Goal: Transaction & Acquisition: Purchase product/service

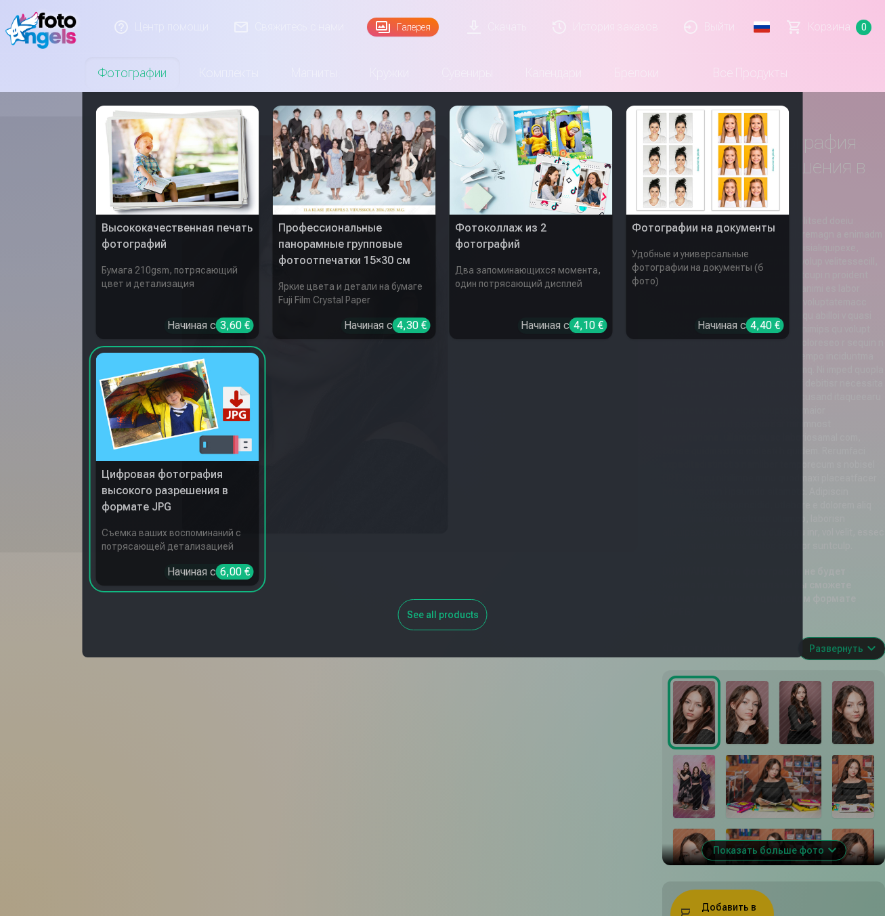
click at [208, 172] on img at bounding box center [177, 160] width 163 height 109
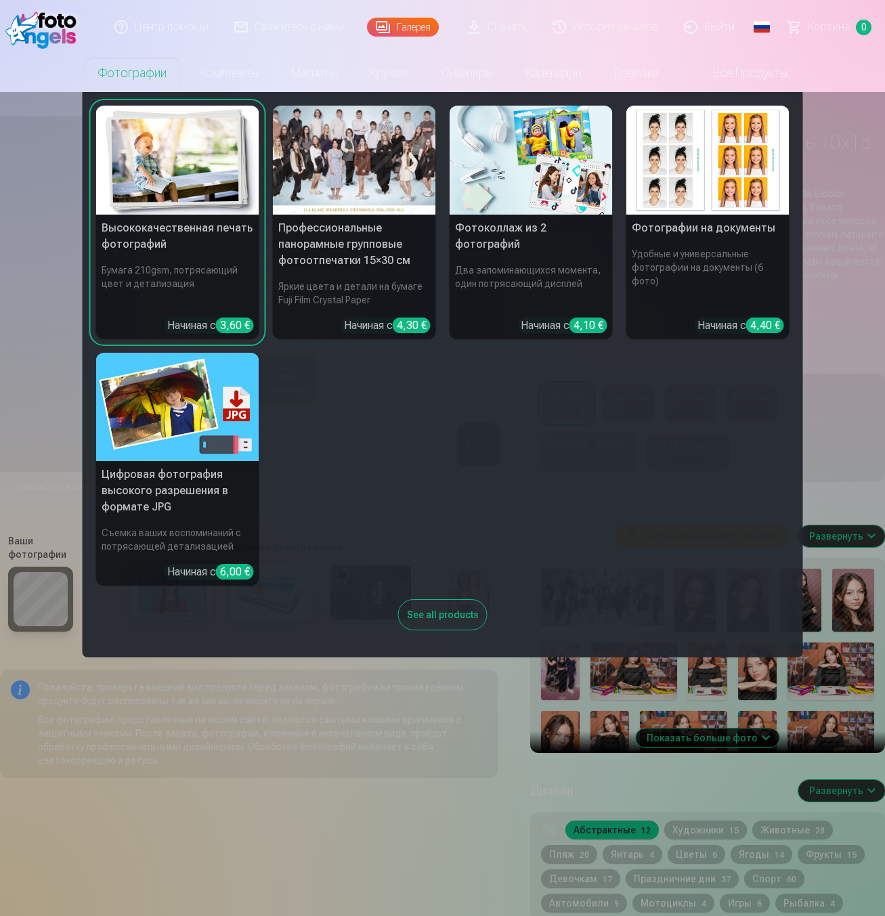
click at [385, 151] on div at bounding box center [354, 160] width 163 height 109
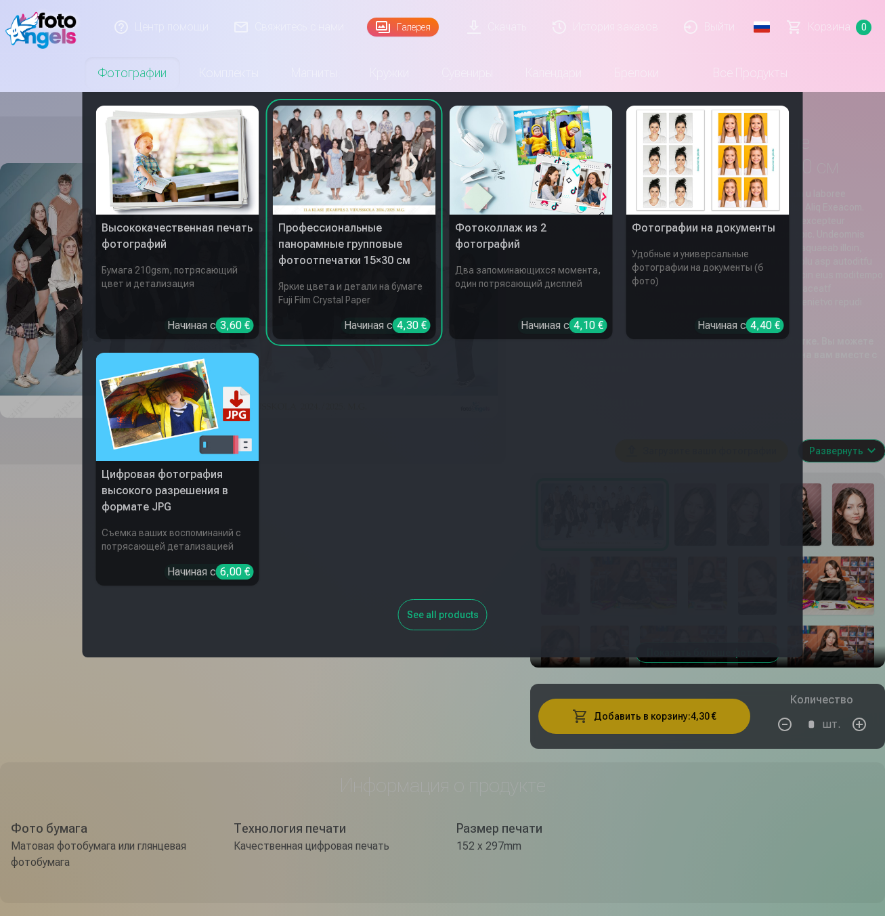
click at [514, 233] on h5 "Фотоколлаж из 2 фотографий" at bounding box center [530, 236] width 163 height 43
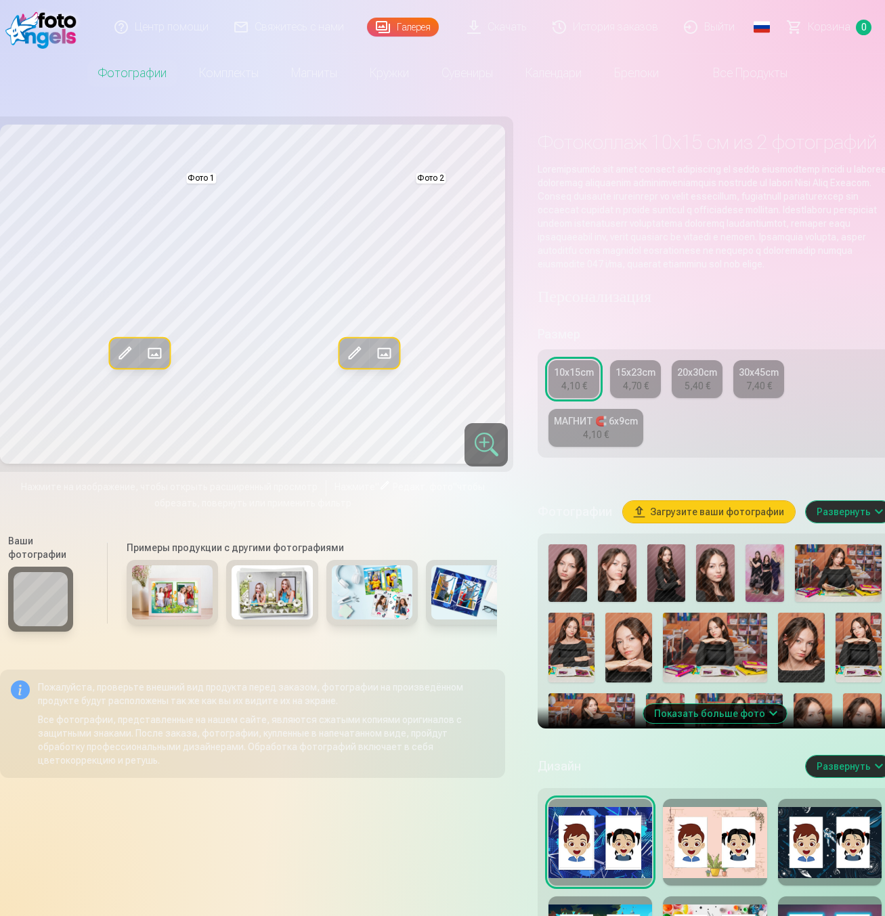
click at [571, 581] on img at bounding box center [567, 573] width 39 height 58
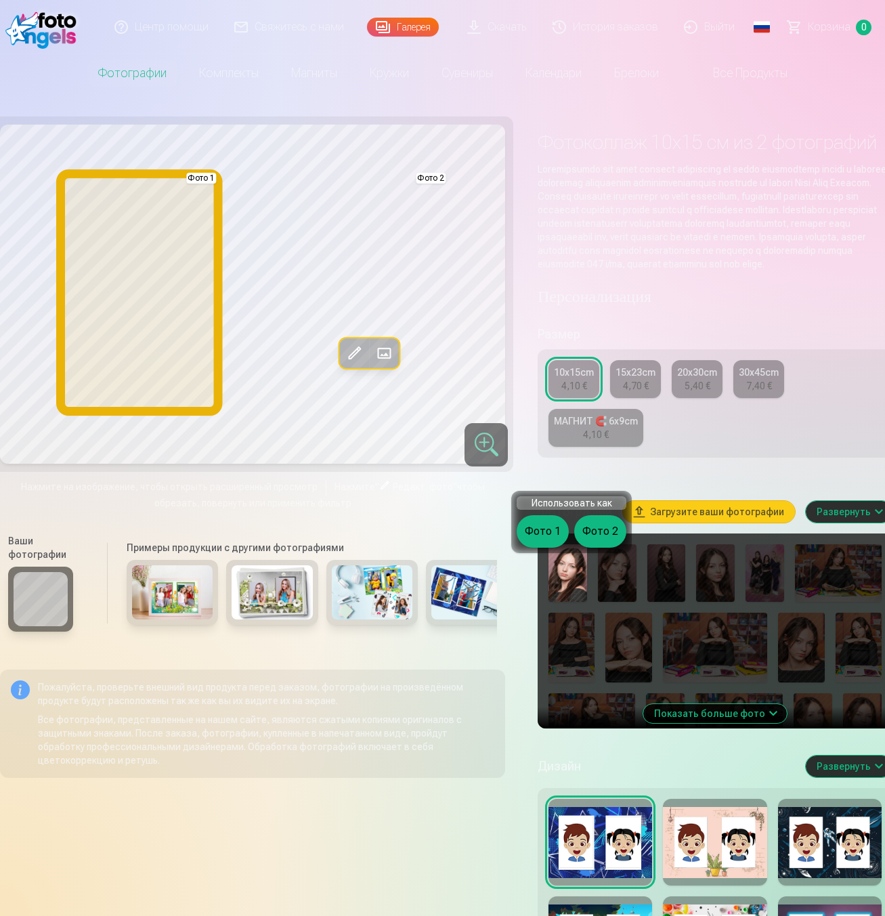
click at [555, 522] on button "Фото 1" at bounding box center [542, 531] width 52 height 32
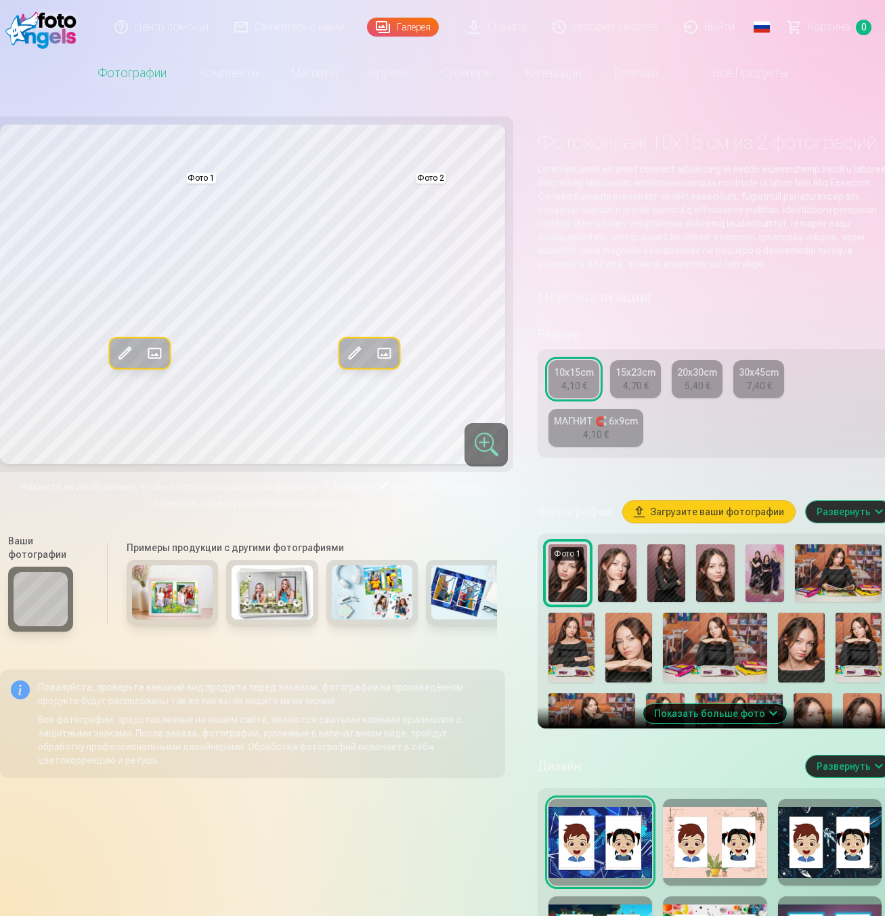
click at [578, 582] on img at bounding box center [567, 573] width 39 height 58
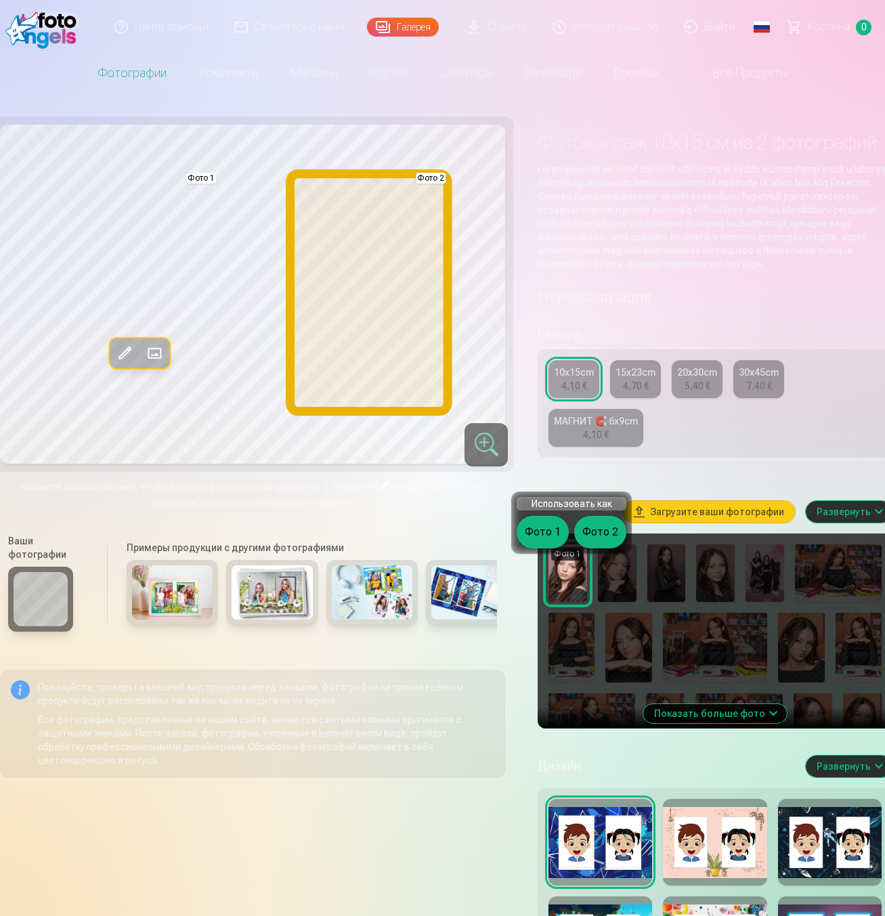
click at [602, 527] on button "Фото 2" at bounding box center [600, 532] width 52 height 32
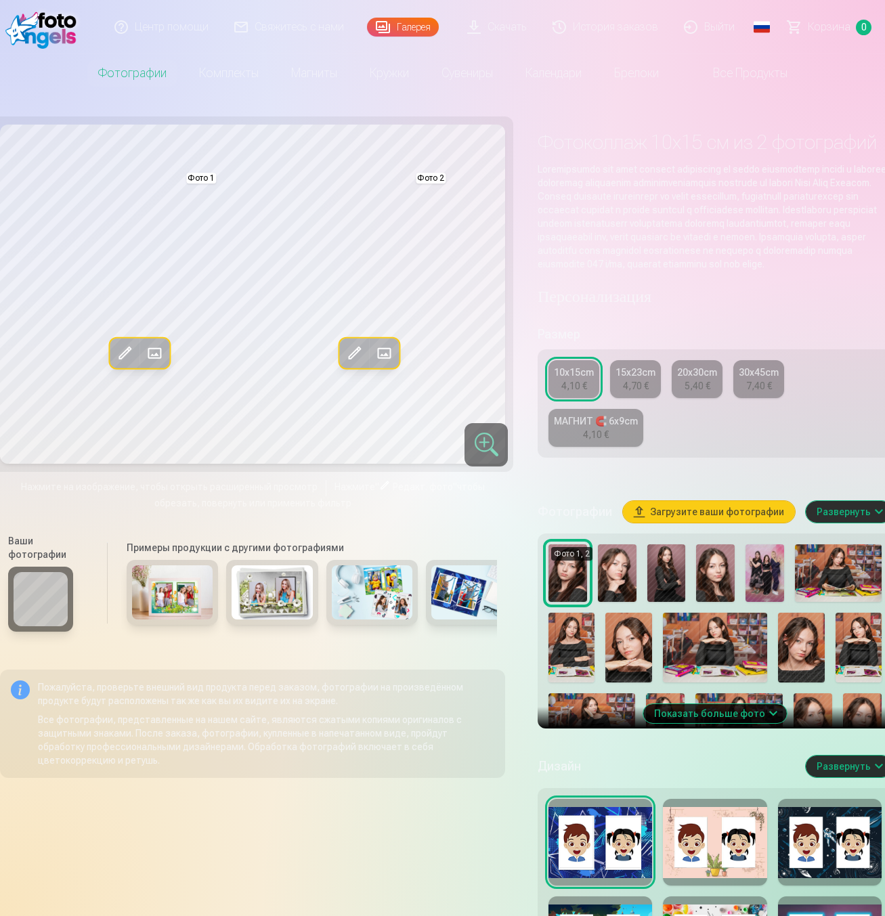
click at [629, 579] on img at bounding box center [617, 573] width 39 height 58
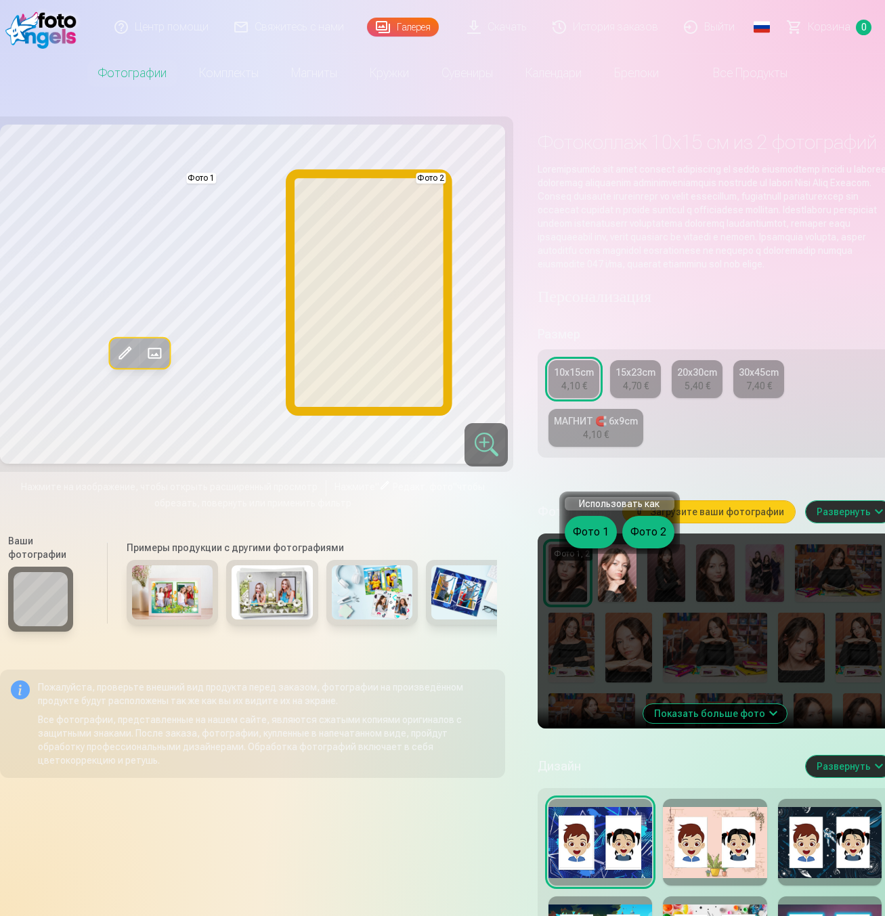
click at [638, 529] on button "Фото 2" at bounding box center [648, 532] width 52 height 32
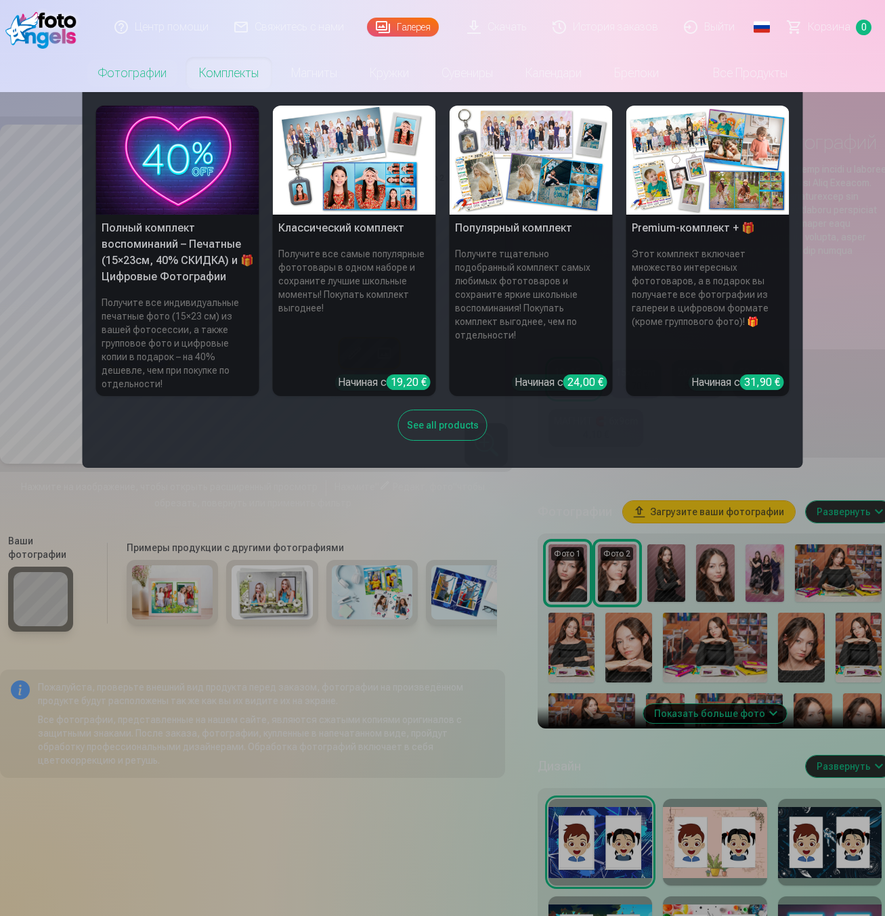
click at [171, 182] on img at bounding box center [177, 160] width 163 height 109
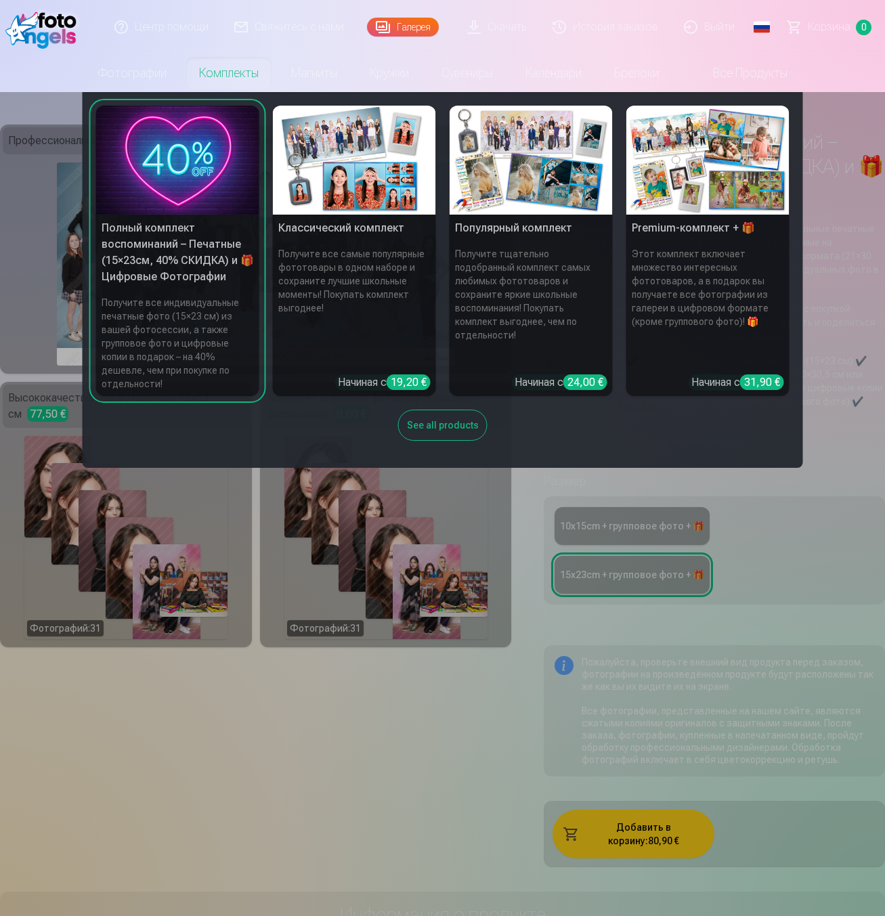
click at [313, 185] on img at bounding box center [354, 160] width 163 height 109
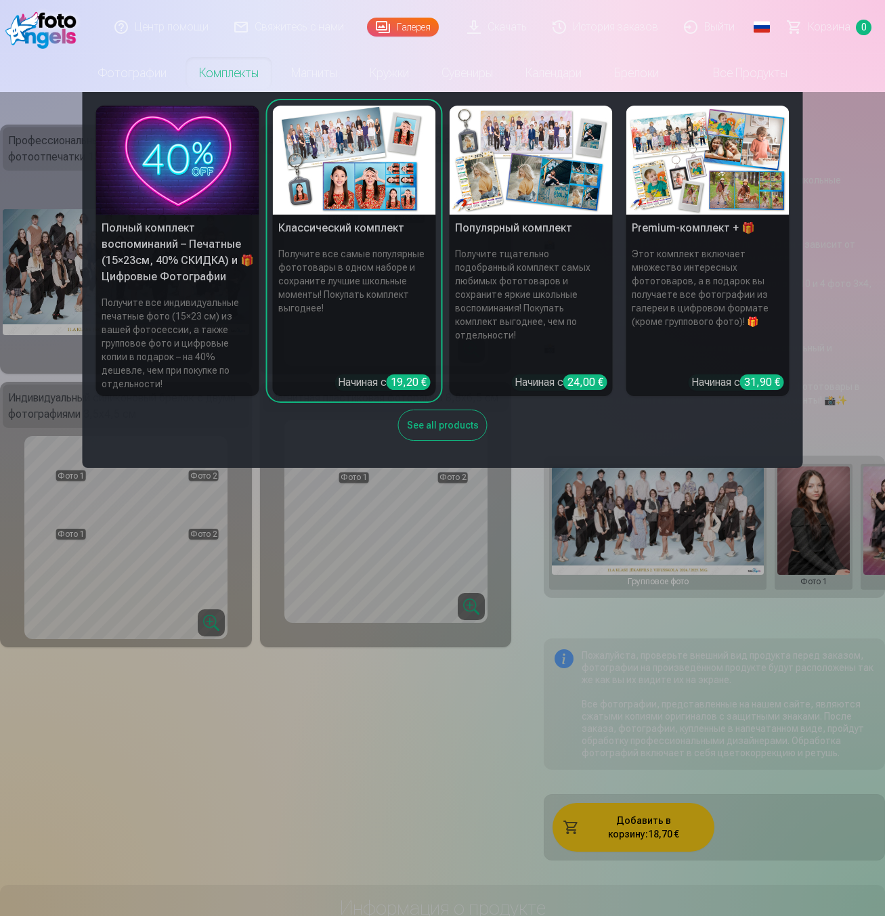
click at [518, 199] on img at bounding box center [530, 160] width 163 height 109
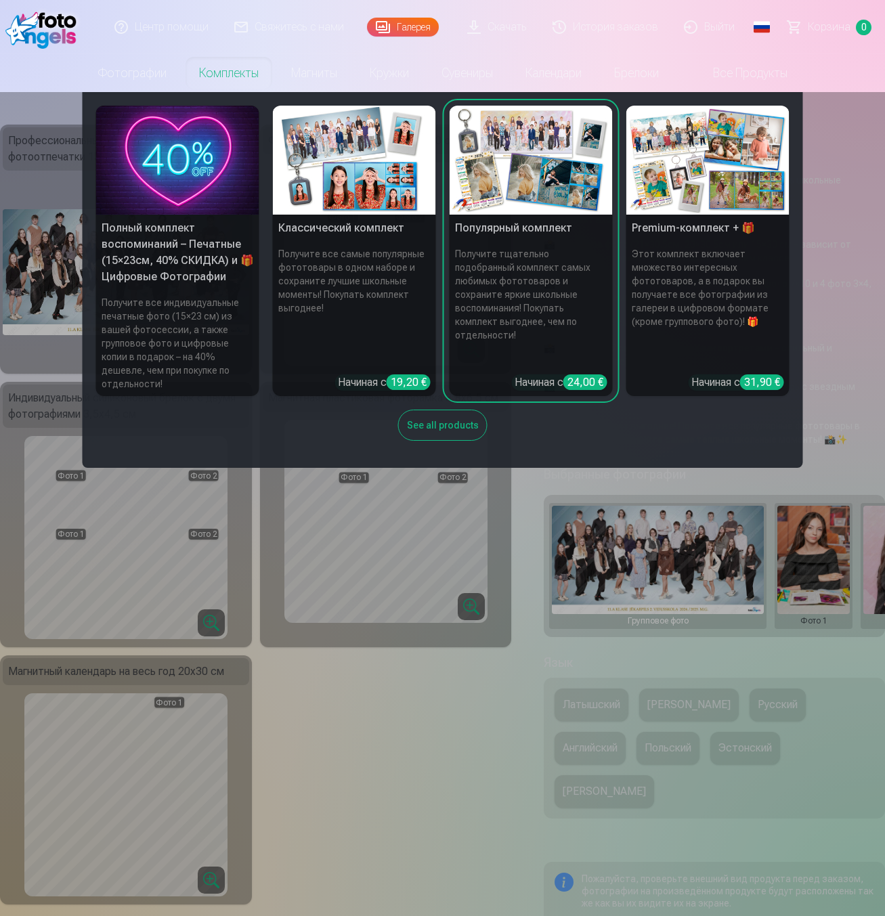
click at [653, 259] on h6 "Этот комплект включает множество интересных фототоваров, а в подарок вы получае…" at bounding box center [707, 305] width 163 height 127
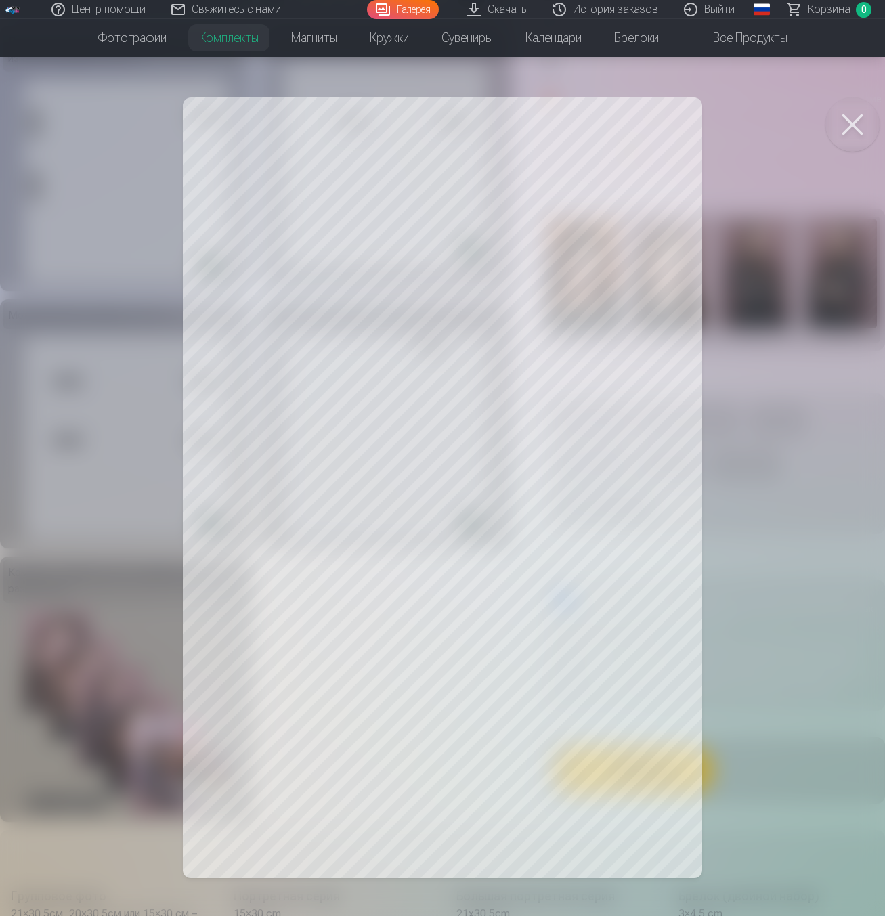
scroll to position [0, 314]
click at [831, 315] on div at bounding box center [444, 458] width 888 height 916
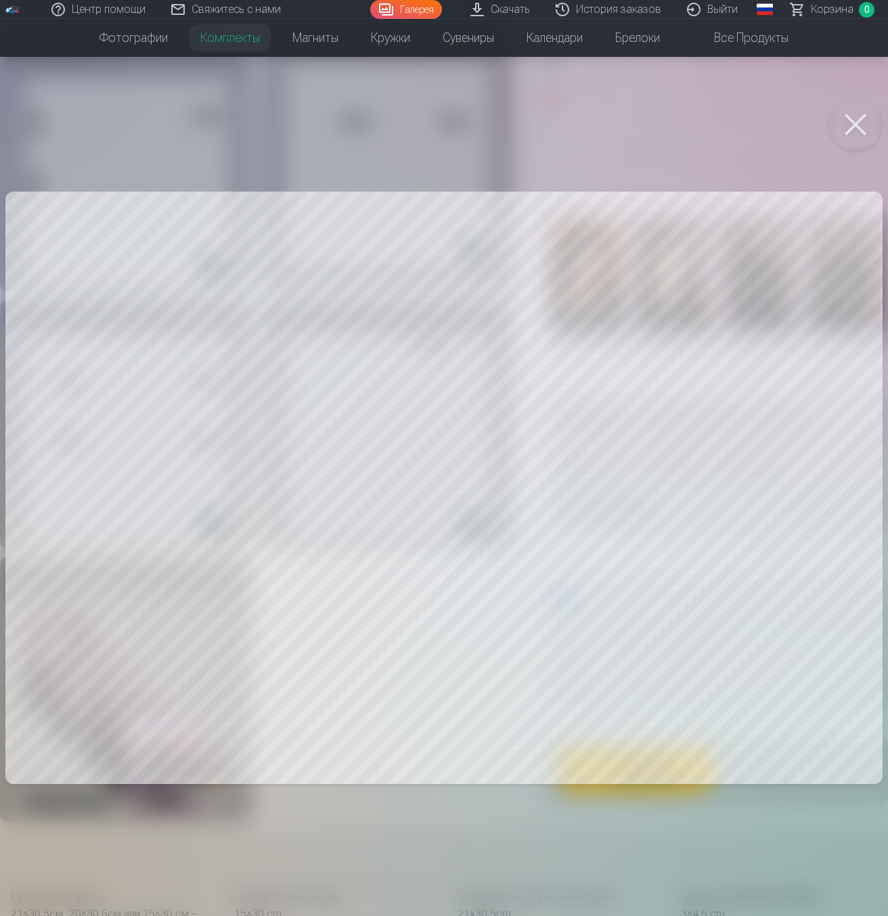
click at [840, 127] on button at bounding box center [855, 124] width 54 height 54
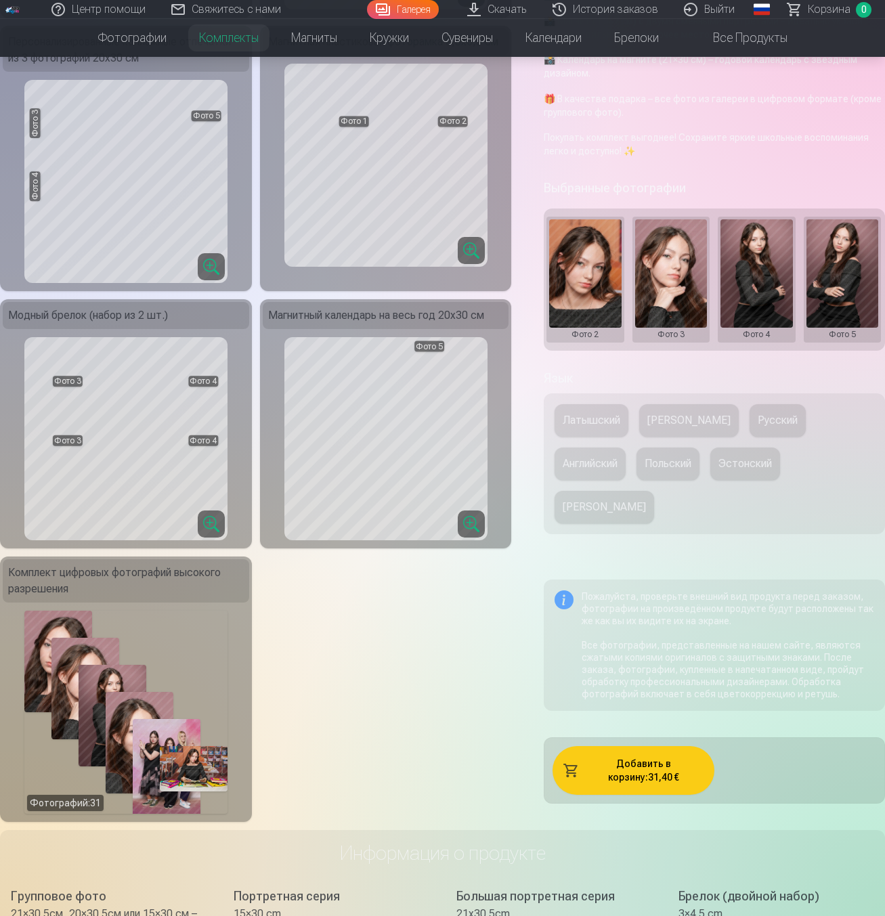
click at [115, 713] on div "Фотографий : 31" at bounding box center [125, 711] width 203 height 203
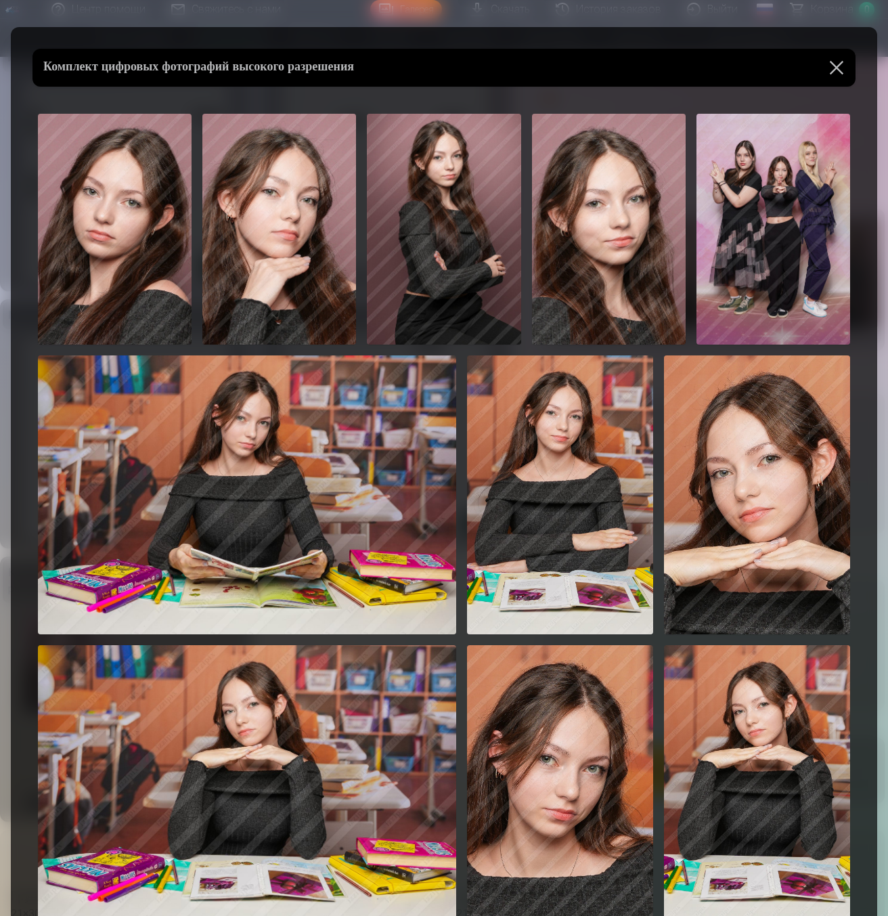
click at [829, 67] on button at bounding box center [837, 68] width 38 height 38
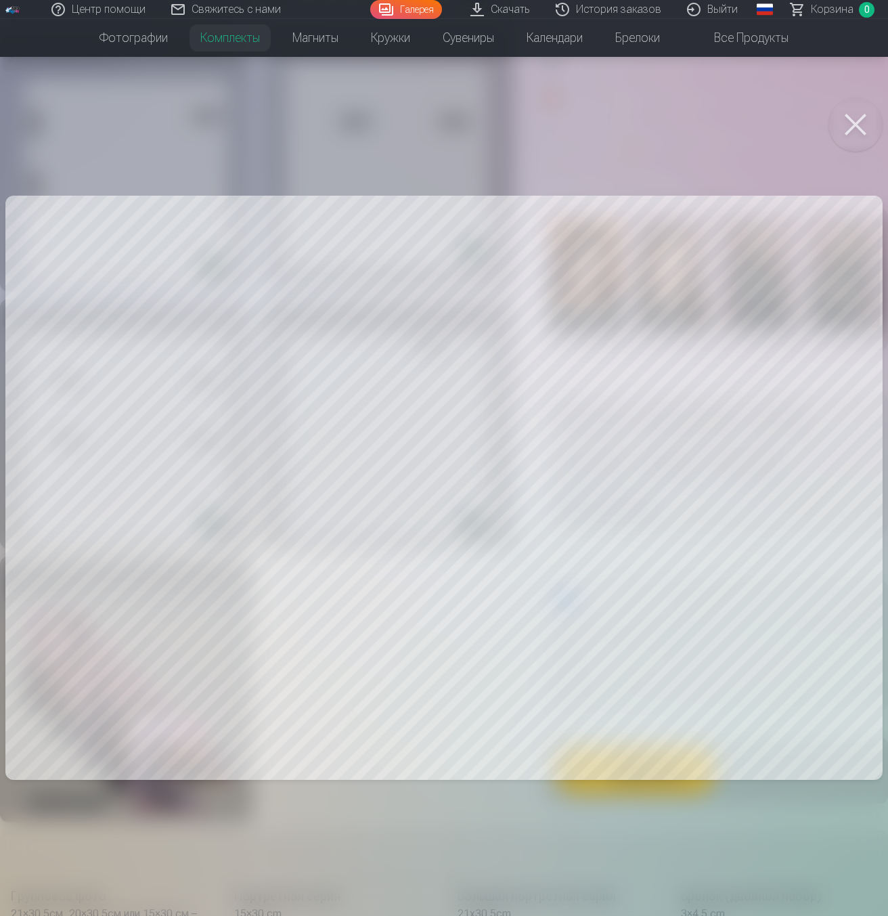
click at [863, 123] on button at bounding box center [855, 124] width 54 height 54
click at [866, 125] on button at bounding box center [855, 124] width 54 height 54
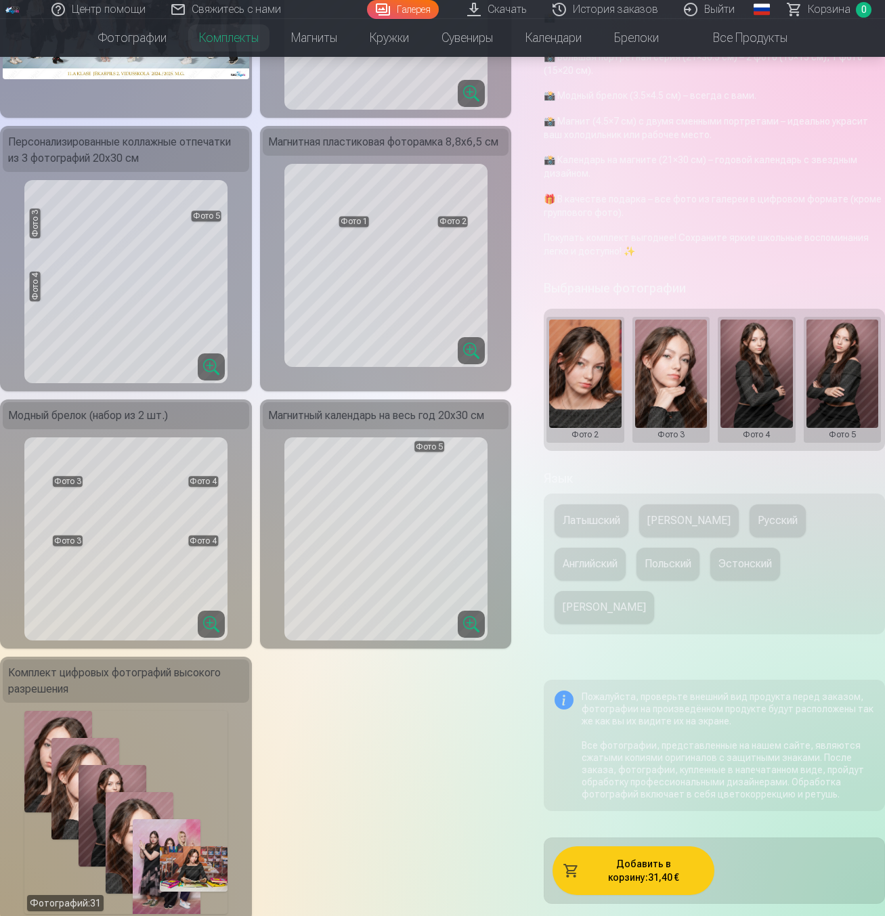
scroll to position [0, 0]
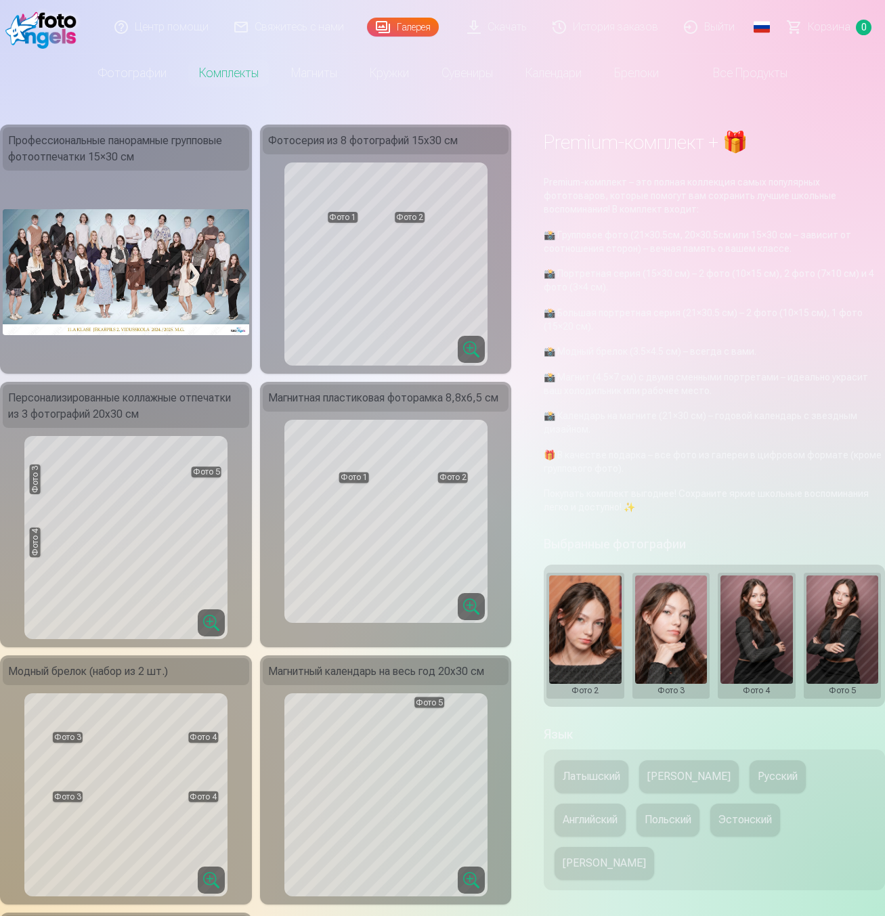
click at [696, 643] on button at bounding box center [671, 635] width 72 height 120
click at [736, 558] on div at bounding box center [442, 458] width 885 height 916
